Goal: Find specific page/section: Find specific page/section

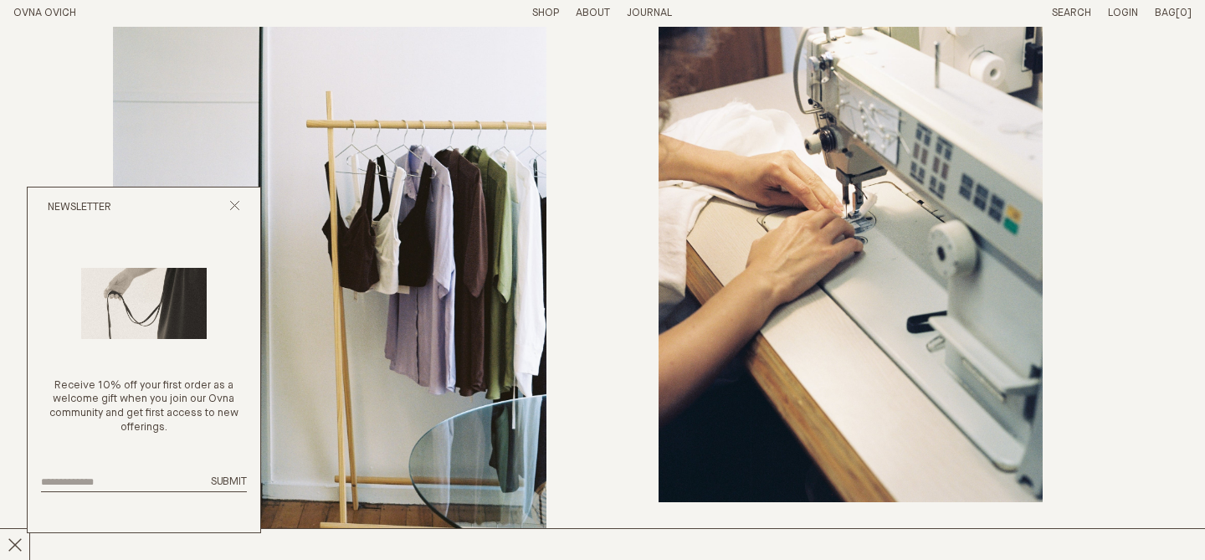
scroll to position [6154, 0]
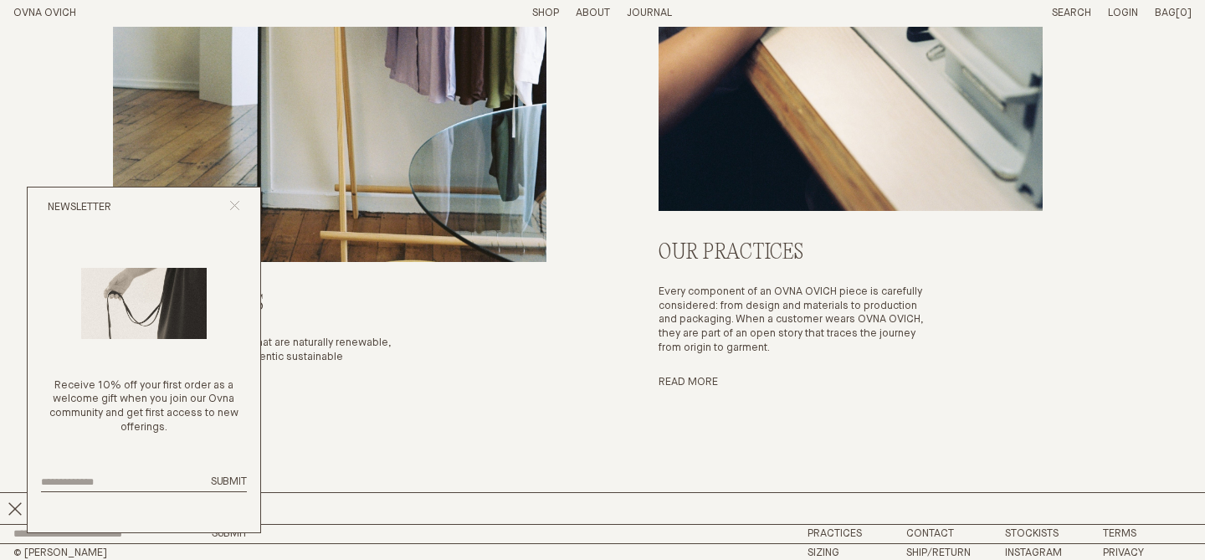
click at [238, 211] on button "Close popup" at bounding box center [234, 208] width 11 height 16
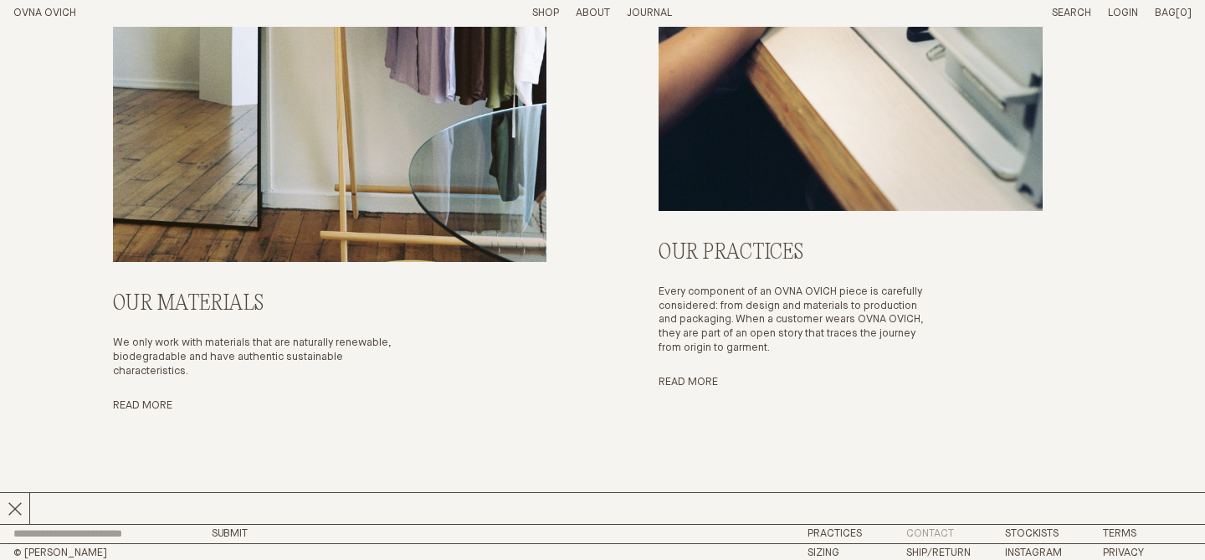
click at [951, 530] on link "Contact" at bounding box center [931, 533] width 48 height 11
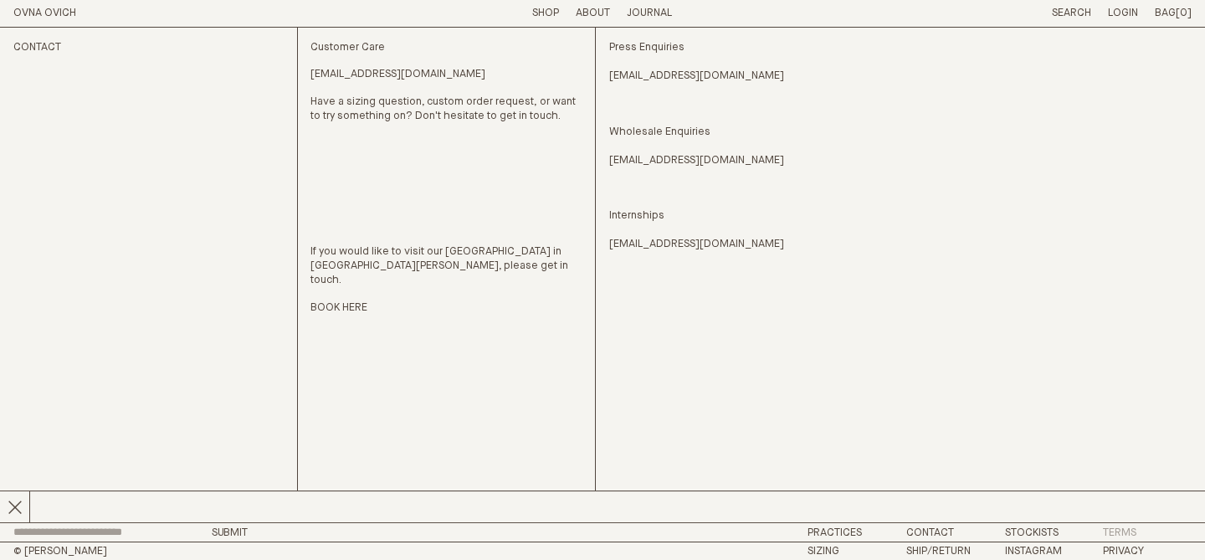
click at [1125, 527] on link "Terms" at bounding box center [1119, 532] width 33 height 11
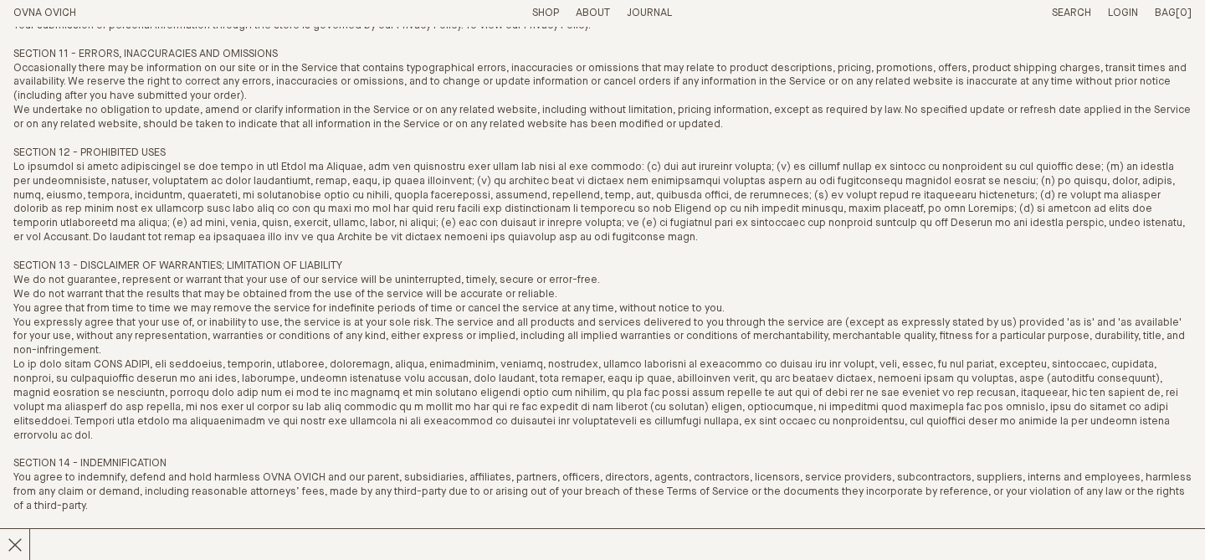
scroll to position [1755, 0]
